Goal: Information Seeking & Learning: Learn about a topic

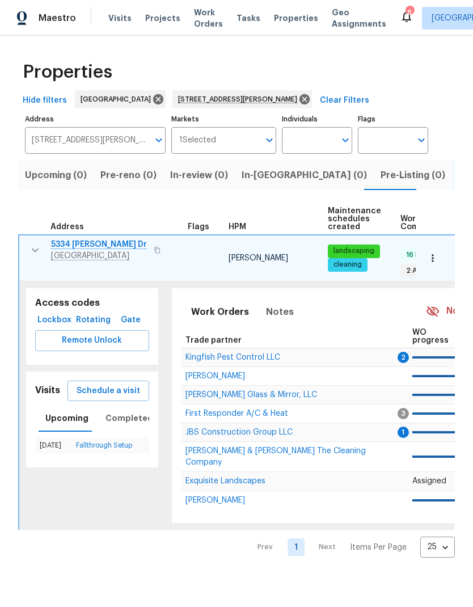
click at [37, 254] on icon "button" at bounding box center [35, 251] width 14 height 14
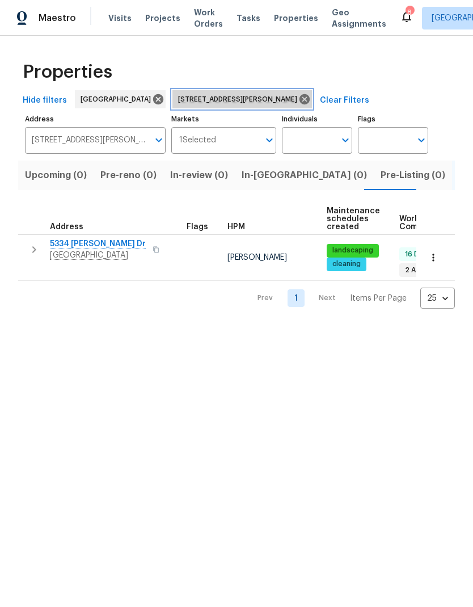
click at [299, 102] on icon at bounding box center [305, 99] width 12 height 12
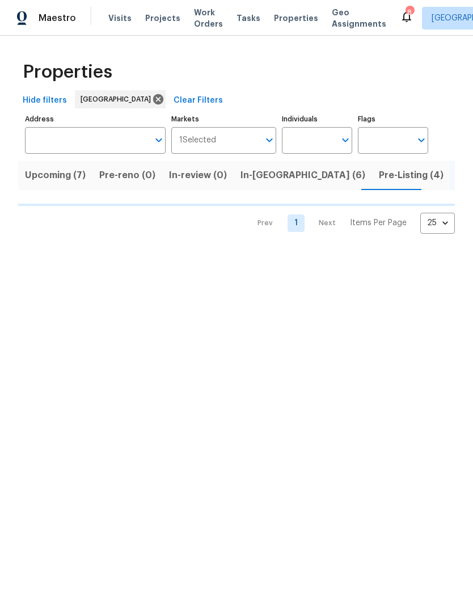
click at [96, 146] on input "Address" at bounding box center [87, 140] width 124 height 27
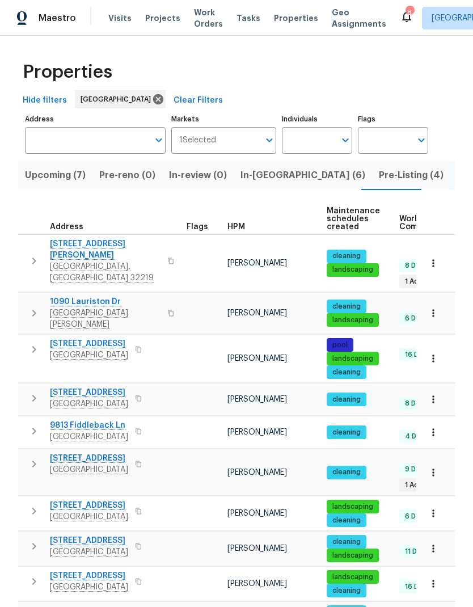
click at [83, 142] on input "Address" at bounding box center [87, 140] width 124 height 27
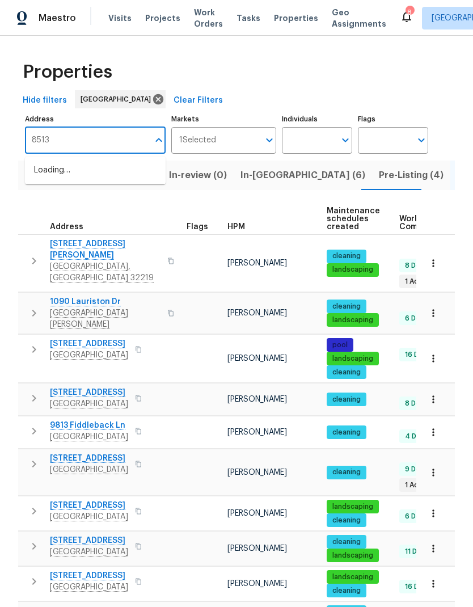
type input "8513"
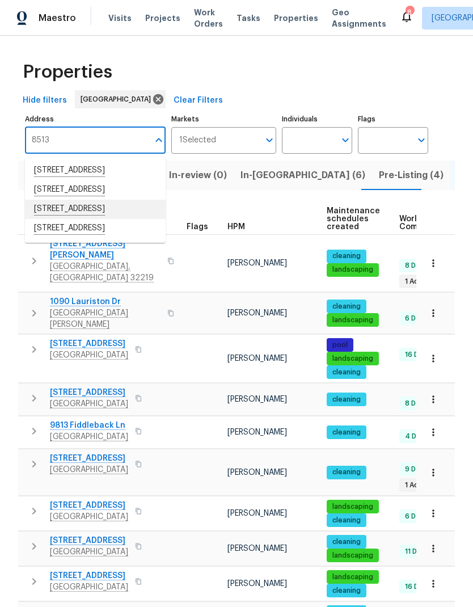
click at [112, 219] on li "8513 Star Leaf Ct Jacksonville FL 32210" at bounding box center [95, 209] width 141 height 19
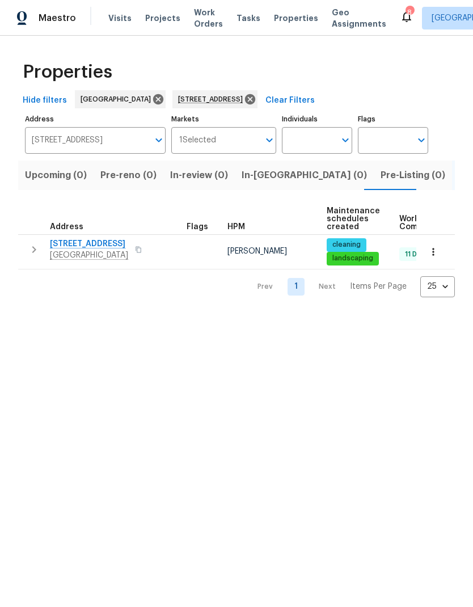
click at [30, 251] on icon "button" at bounding box center [34, 250] width 14 height 14
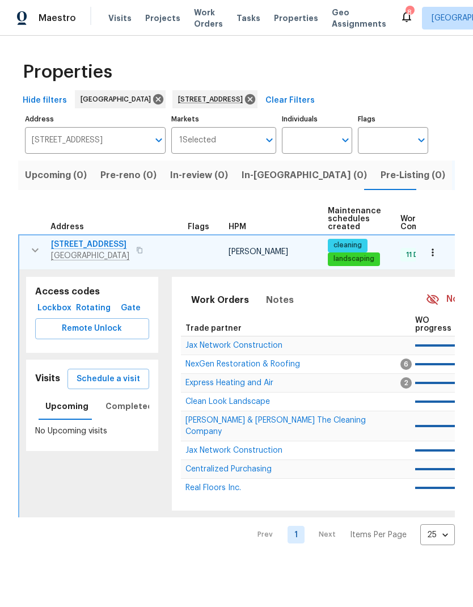
click at [57, 310] on span "Lockbox" at bounding box center [55, 308] width 30 height 14
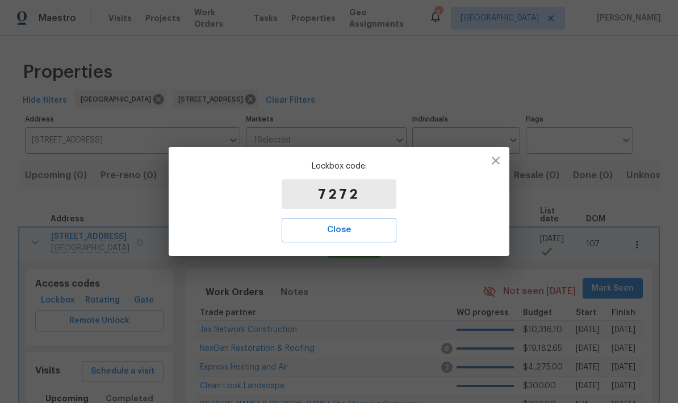
click at [364, 228] on span "Close" at bounding box center [339, 230] width 90 height 15
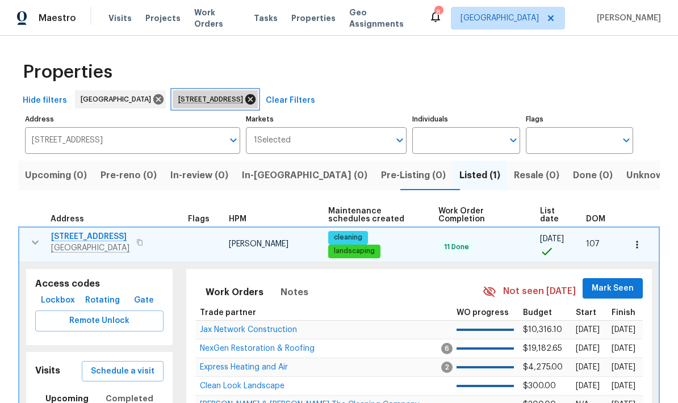
click at [255, 98] on icon at bounding box center [250, 99] width 10 height 10
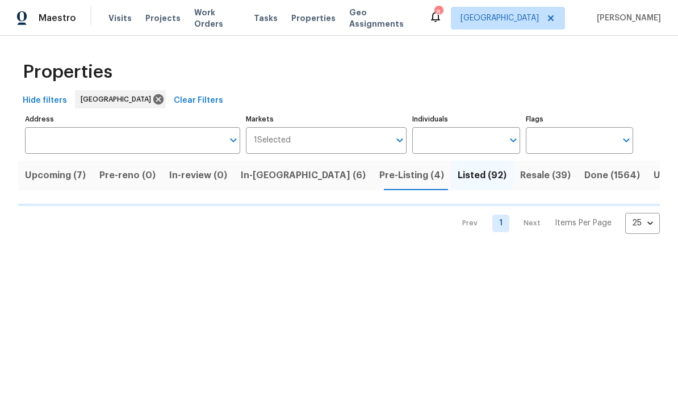
click at [47, 174] on span "Upcoming (7)" at bounding box center [55, 175] width 61 height 16
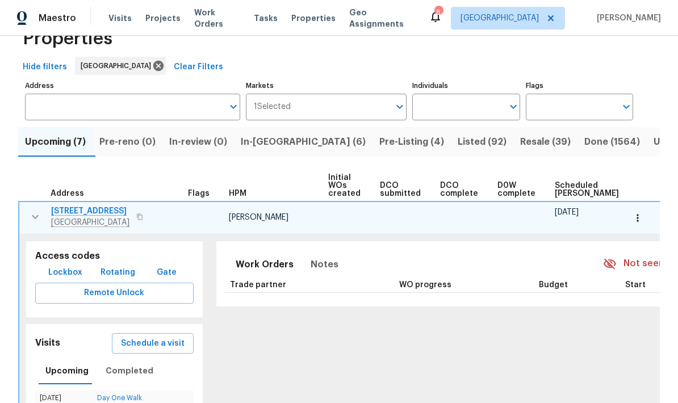
scroll to position [49, 0]
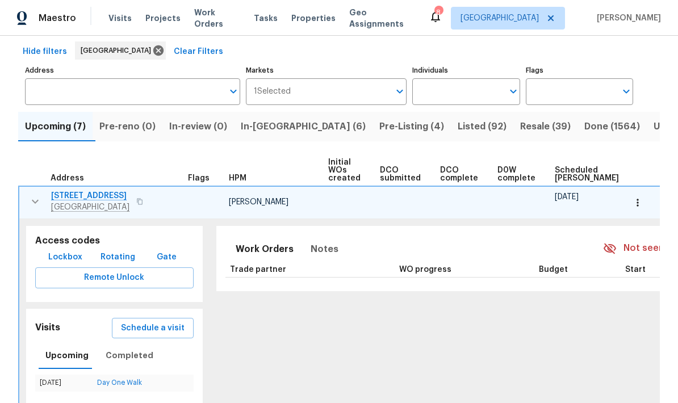
click at [28, 199] on icon "button" at bounding box center [35, 202] width 14 height 14
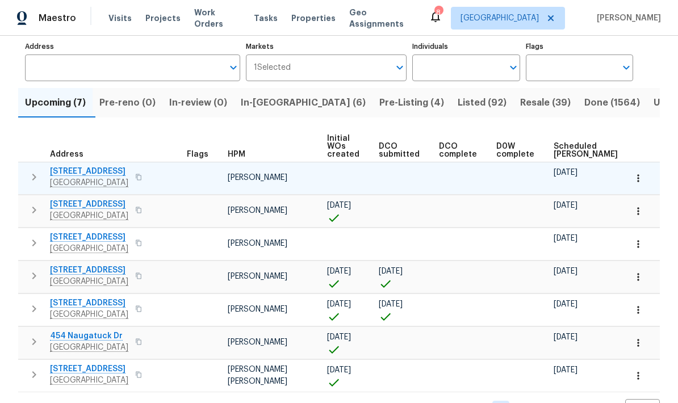
scroll to position [72, 0]
click at [89, 270] on span "6899 Clinton Corners Dr W" at bounding box center [89, 270] width 78 height 11
click at [37, 270] on icon "button" at bounding box center [34, 277] width 14 height 14
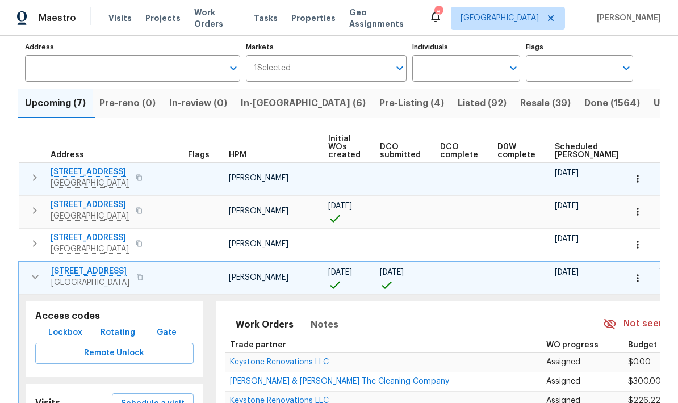
click at [75, 326] on span "Lockbox" at bounding box center [65, 333] width 34 height 14
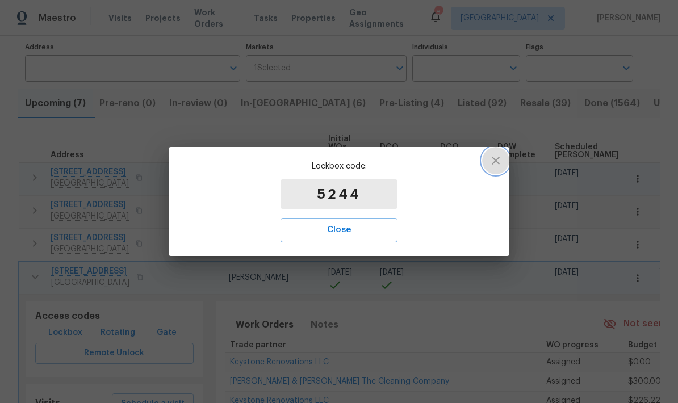
click at [473, 161] on icon "button" at bounding box center [496, 161] width 14 height 14
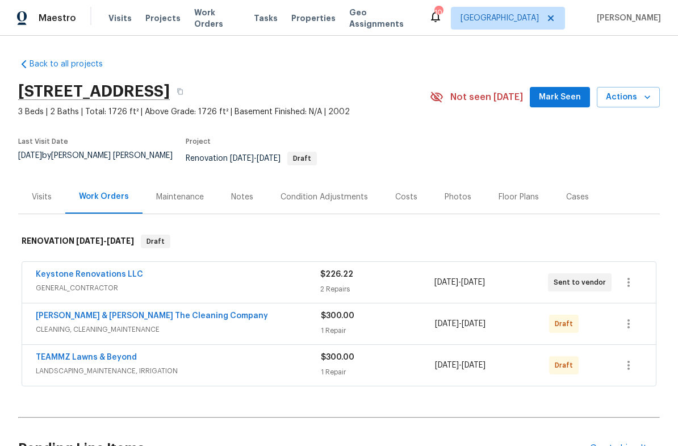
click at [237, 199] on div "Notes" at bounding box center [241, 196] width 49 height 33
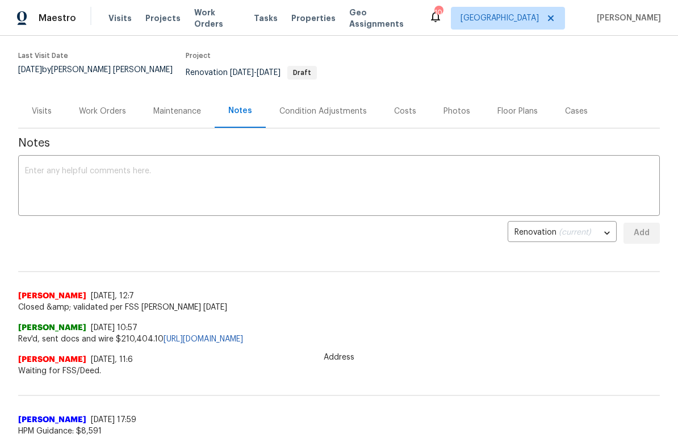
scroll to position [49, 0]
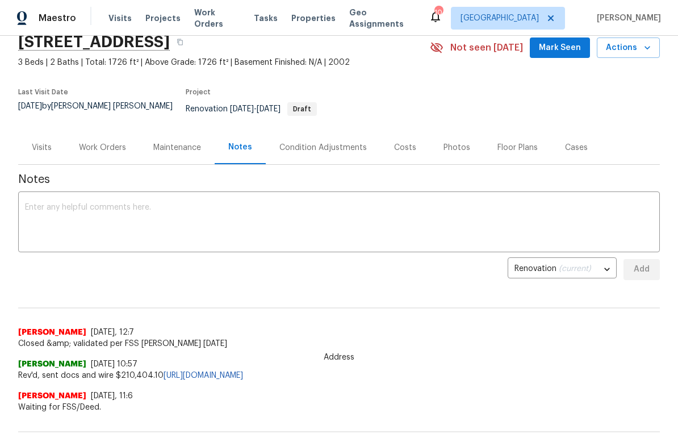
click at [397, 142] on div "Costs" at bounding box center [405, 147] width 22 height 11
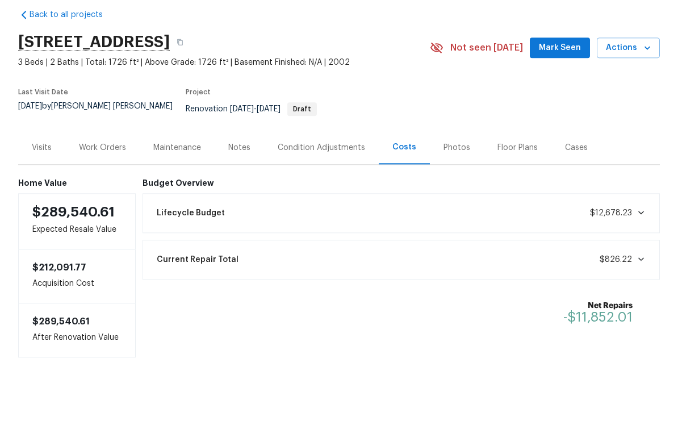
scroll to position [22, 0]
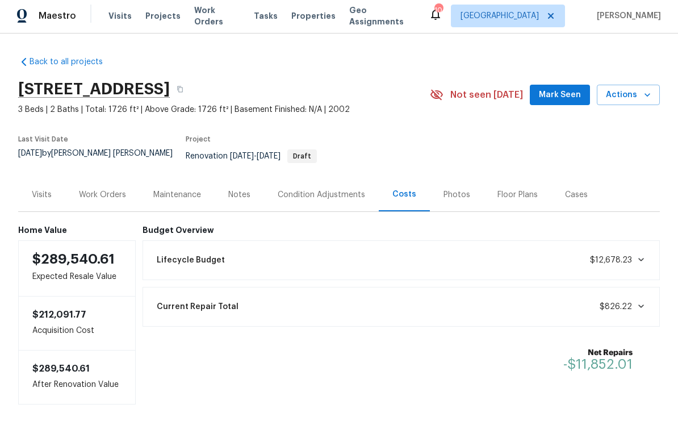
click at [249, 191] on div "Notes" at bounding box center [239, 196] width 22 height 11
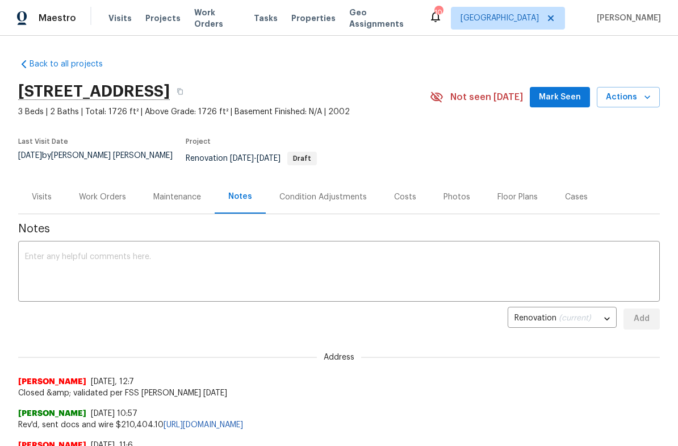
click at [349, 194] on div "Condition Adjustments" at bounding box center [322, 196] width 87 height 11
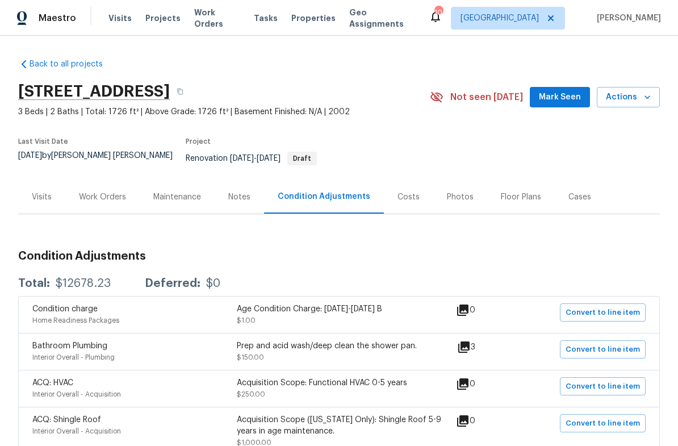
click at [35, 191] on div "Visits" at bounding box center [42, 196] width 20 height 11
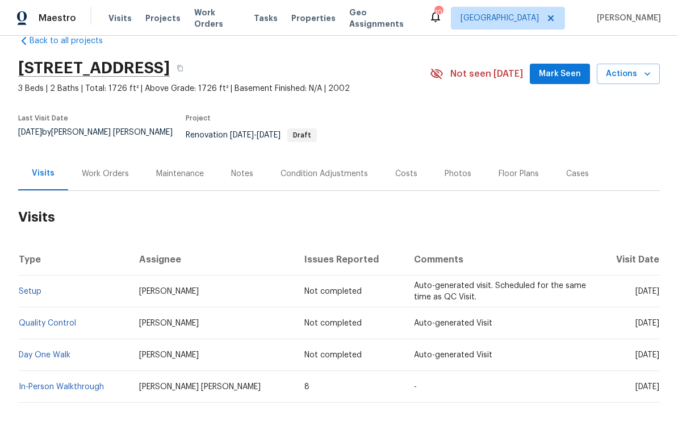
scroll to position [22, 0]
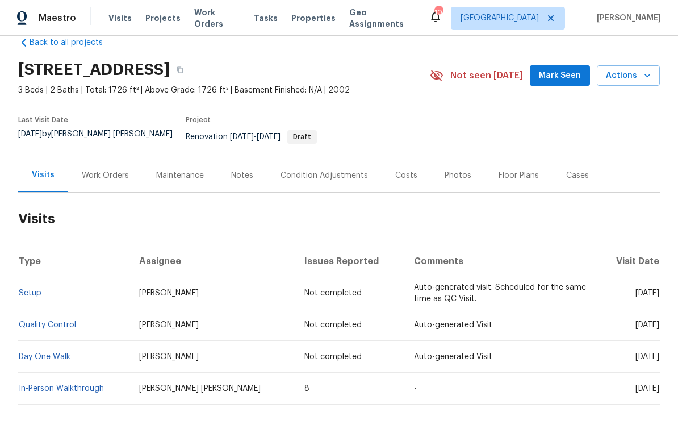
click at [453, 353] on td "Auto-generated Visit" at bounding box center [501, 357] width 192 height 32
click at [57, 360] on td "Day One Walk" at bounding box center [74, 357] width 112 height 32
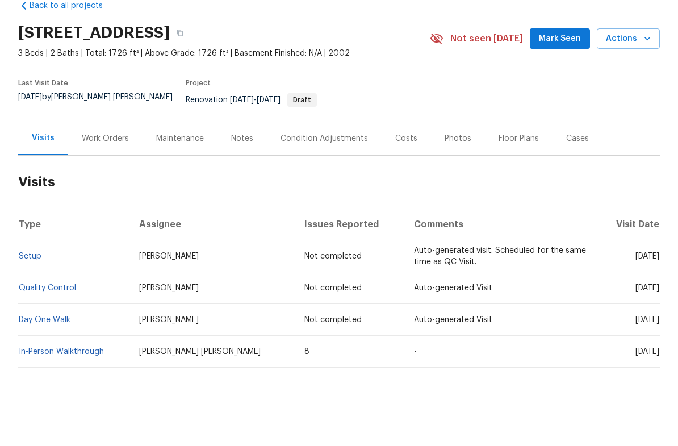
click at [516, 170] on div "Floor Plans" at bounding box center [518, 175] width 40 height 11
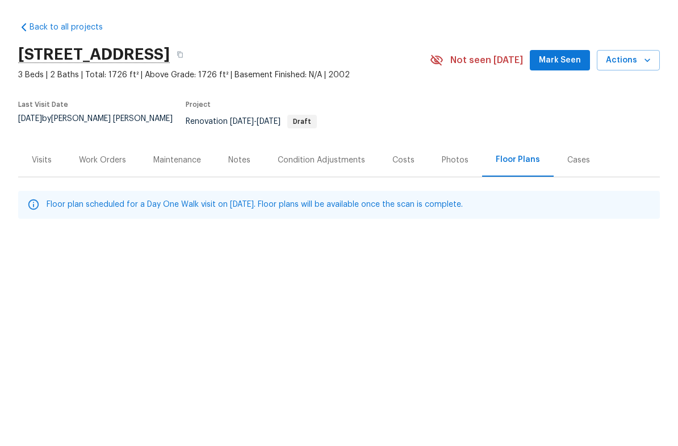
click at [541, 278] on div "Back to all projects [STREET_ADDRESS] 3 Beds | 2 Baths | Total: 1726 ft² | Abov…" at bounding box center [339, 180] width 678 height 288
click at [108, 295] on html "Maestro Visits Projects Work Orders Tasks Properties Geo Assignments 10 [GEOGRA…" at bounding box center [339, 162] width 678 height 324
click at [190, 81] on button "button" at bounding box center [180, 91] width 20 height 20
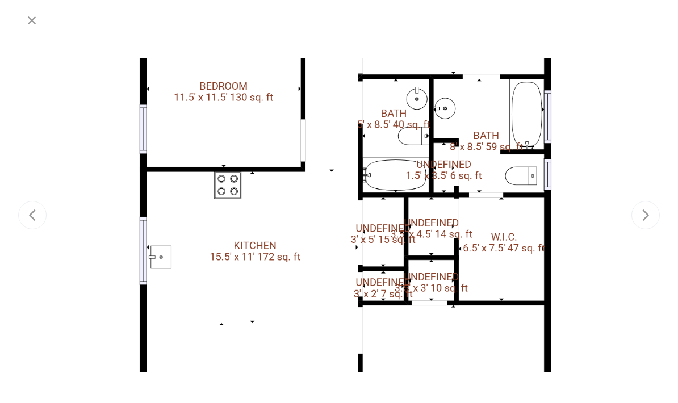
scroll to position [45, 0]
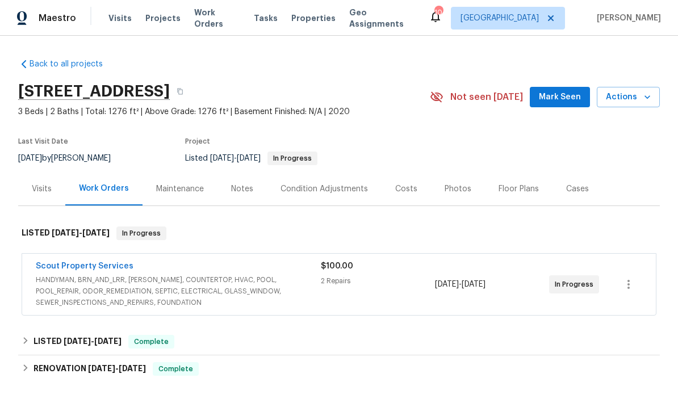
click at [216, 288] on span "HANDYMAN, BRN_AND_LRR, [PERSON_NAME], COUNTERTOP, HVAC, POOL, POOL_REPAIR, ODOR…" at bounding box center [178, 291] width 285 height 34
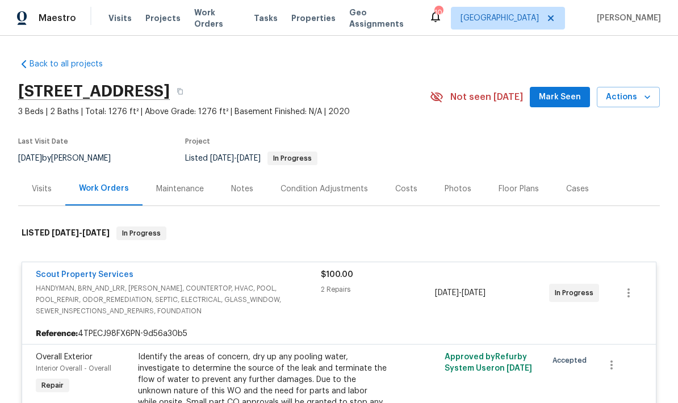
click at [261, 314] on span "HANDYMAN, BRN_AND_LRR, WELLS, COUNTERTOP, HVAC, POOL, POOL_REPAIR, ODOR_REMEDIA…" at bounding box center [178, 300] width 285 height 34
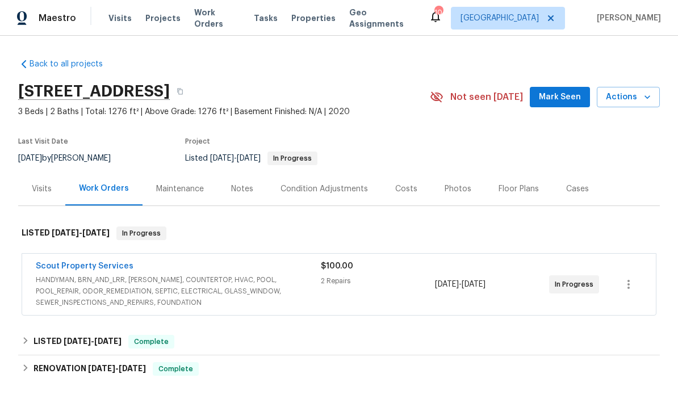
click at [267, 284] on span "HANDYMAN, BRN_AND_LRR, WELLS, COUNTERTOP, HVAC, POOL, POOL_REPAIR, ODOR_REMEDIA…" at bounding box center [178, 291] width 285 height 34
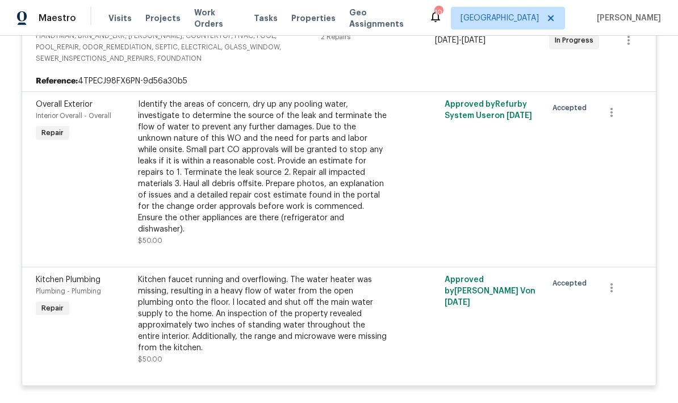
scroll to position [264, 0]
